Goal: Navigation & Orientation: Find specific page/section

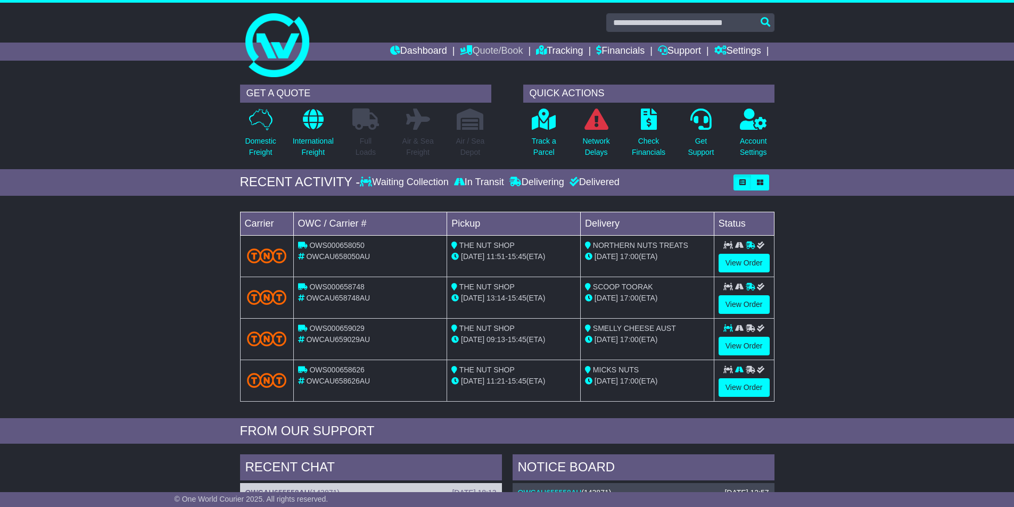
click at [490, 51] on link "Quote/Book" at bounding box center [491, 52] width 63 height 18
click at [489, 68] on link "Domestic" at bounding box center [502, 70] width 84 height 12
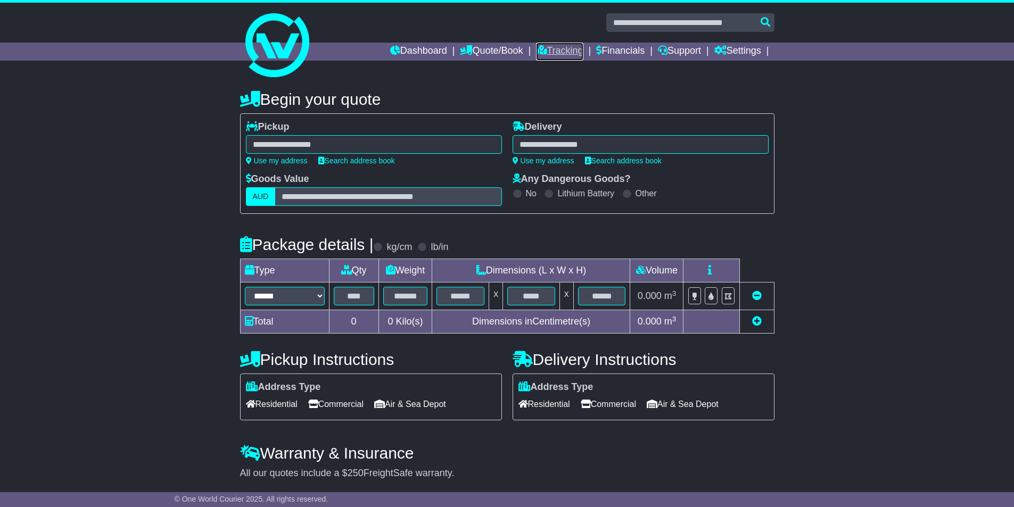
click at [546, 54] on link "Tracking" at bounding box center [559, 52] width 47 height 18
